Goal: Task Accomplishment & Management: Use online tool/utility

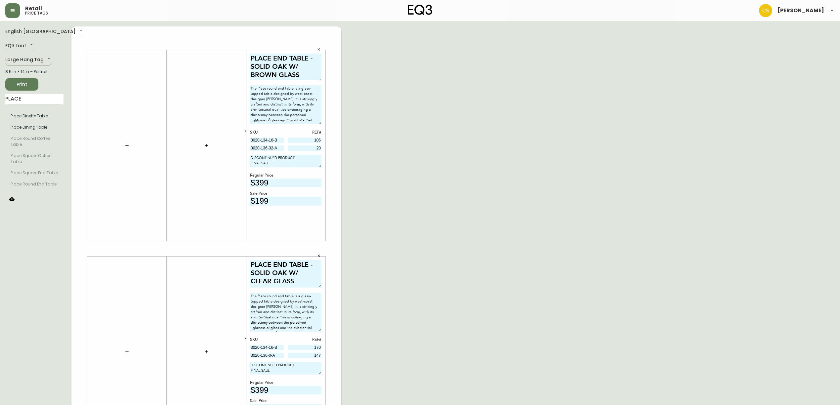
click at [29, 55] on body "Retail price tags [PERSON_NAME] English [GEOGRAPHIC_DATA] en_CA EQ3 font EQ3 La…" at bounding box center [420, 235] width 840 height 471
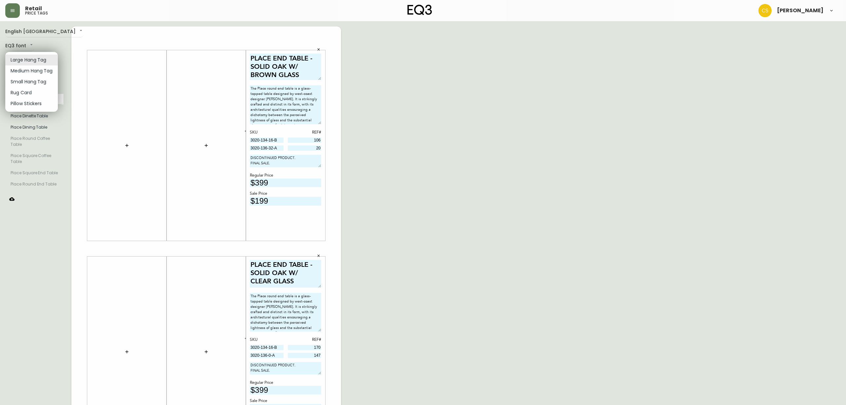
click at [32, 80] on li "Small Hang Tag" at bounding box center [31, 81] width 53 height 11
type input "small"
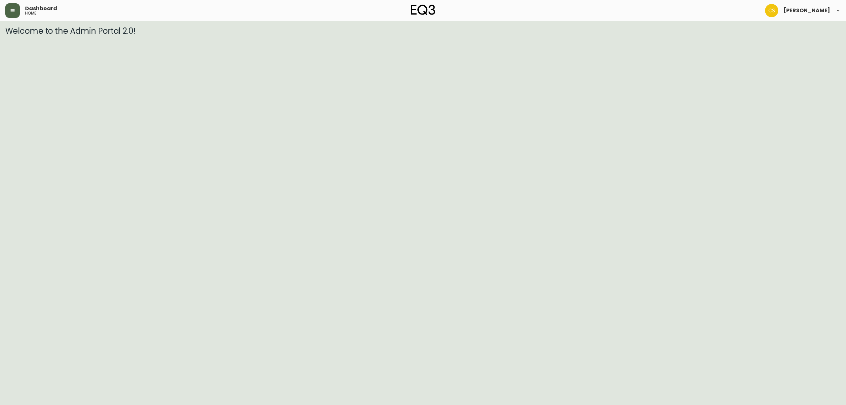
click at [18, 9] on button "button" at bounding box center [12, 10] width 15 height 15
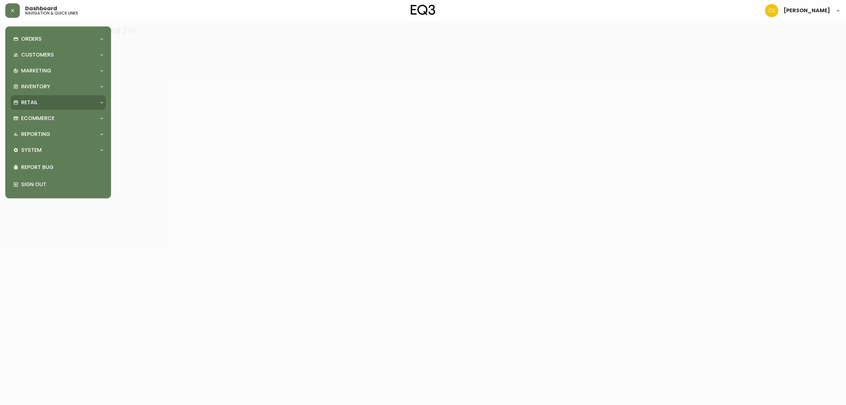
click at [40, 102] on div "Retail" at bounding box center [54, 102] width 83 height 7
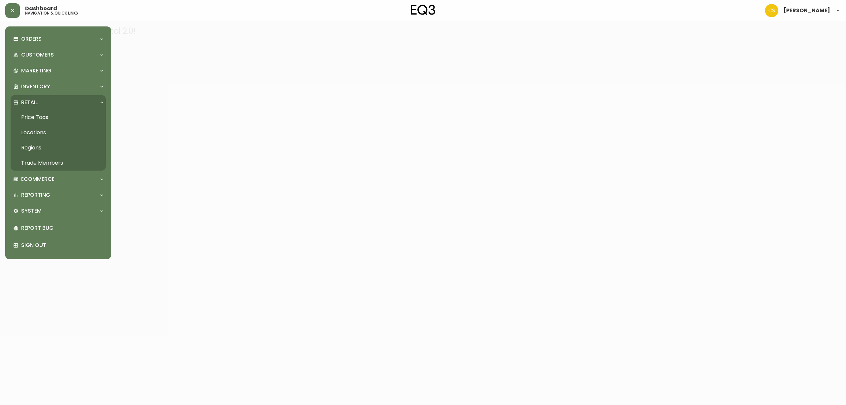
click at [43, 118] on link "Price Tags" at bounding box center [58, 117] width 95 height 15
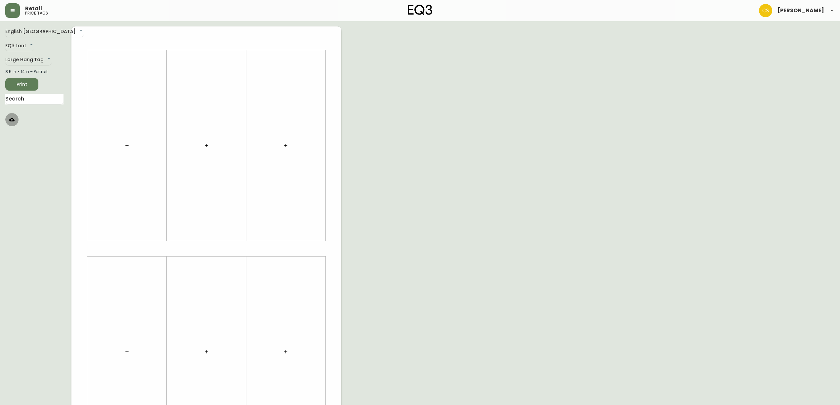
click at [14, 118] on icon "button" at bounding box center [11, 119] width 5 height 5
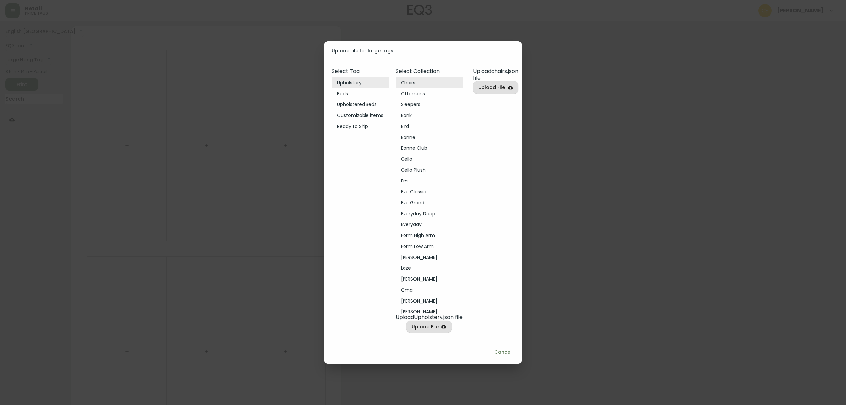
click at [140, 137] on div "Upload file for large tags Select Tag Upholstery Beds Upholstered Beds Customiz…" at bounding box center [423, 202] width 846 height 405
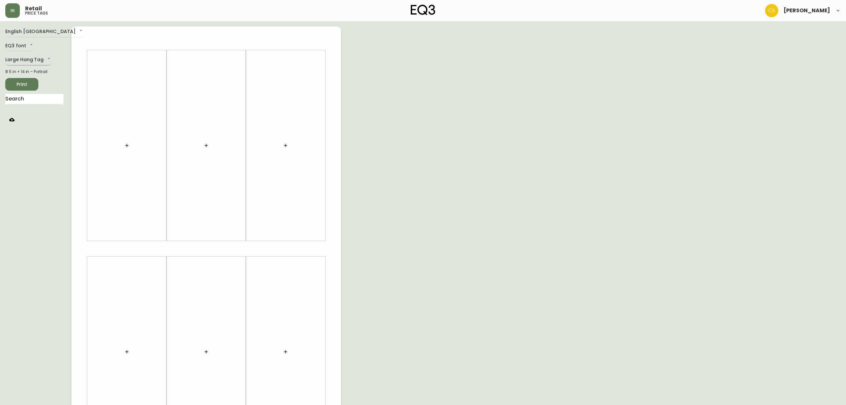
click at [35, 59] on body "Retail price tags Claire Soubry English Canada en_CA EQ3 font EQ3 Large Hang Ta…" at bounding box center [423, 235] width 846 height 471
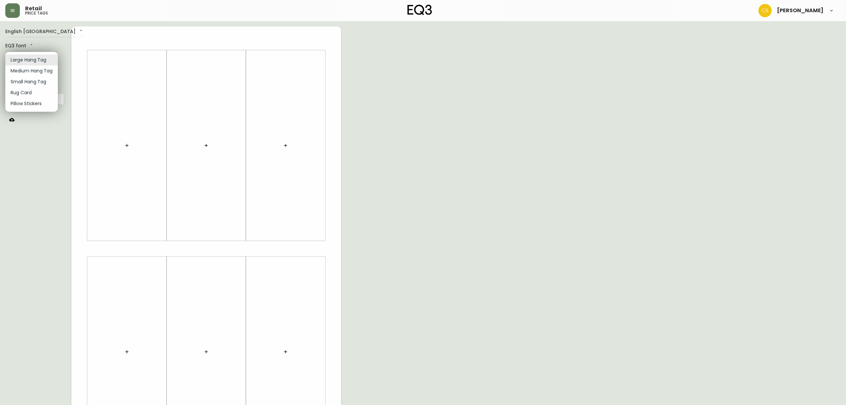
click at [32, 81] on li "Small Hang Tag" at bounding box center [31, 81] width 53 height 11
type input "small"
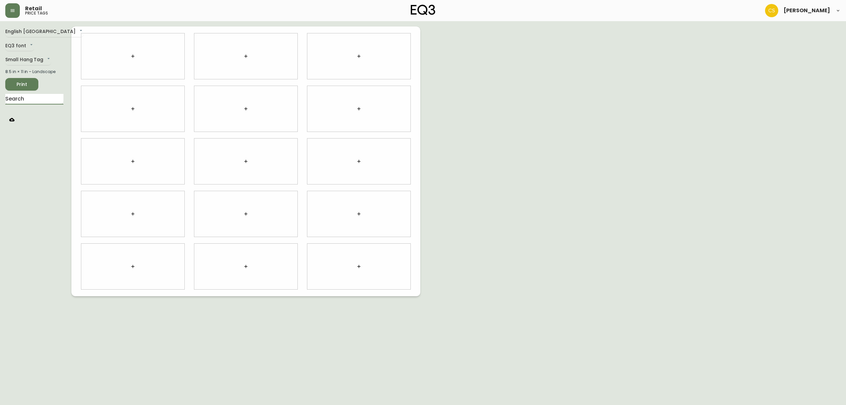
click at [40, 97] on input "text" at bounding box center [34, 99] width 58 height 11
type input "place"
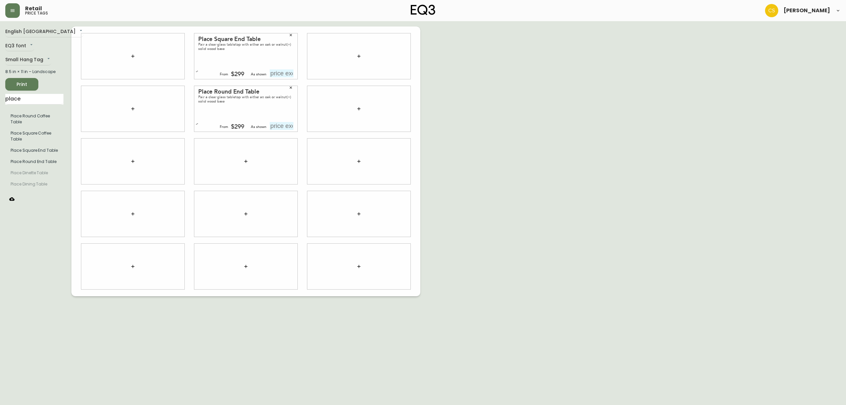
click at [290, 88] on icon "button" at bounding box center [291, 88] width 2 height 2
